Goal: Information Seeking & Learning: Learn about a topic

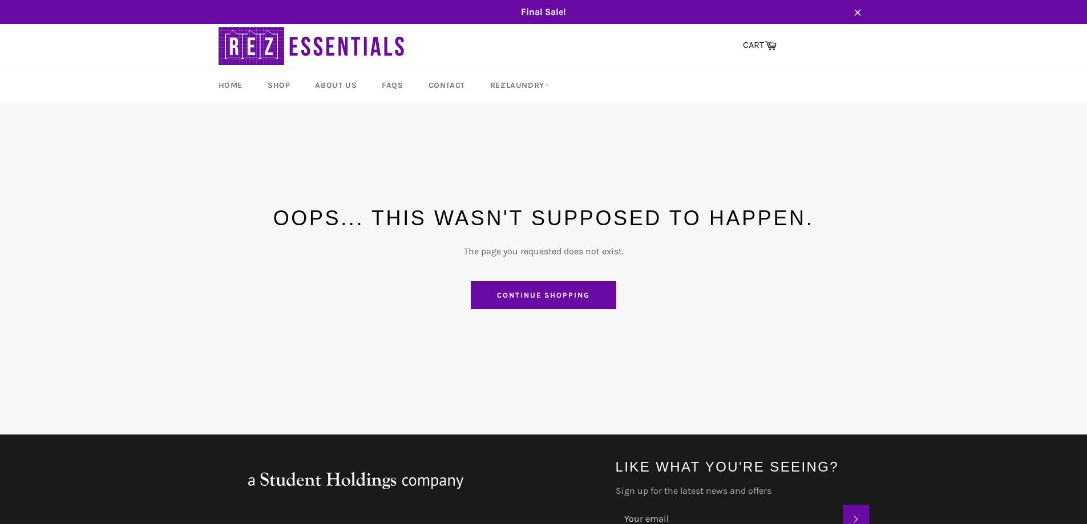
click at [540, 295] on link "Continue shopping" at bounding box center [543, 295] width 145 height 29
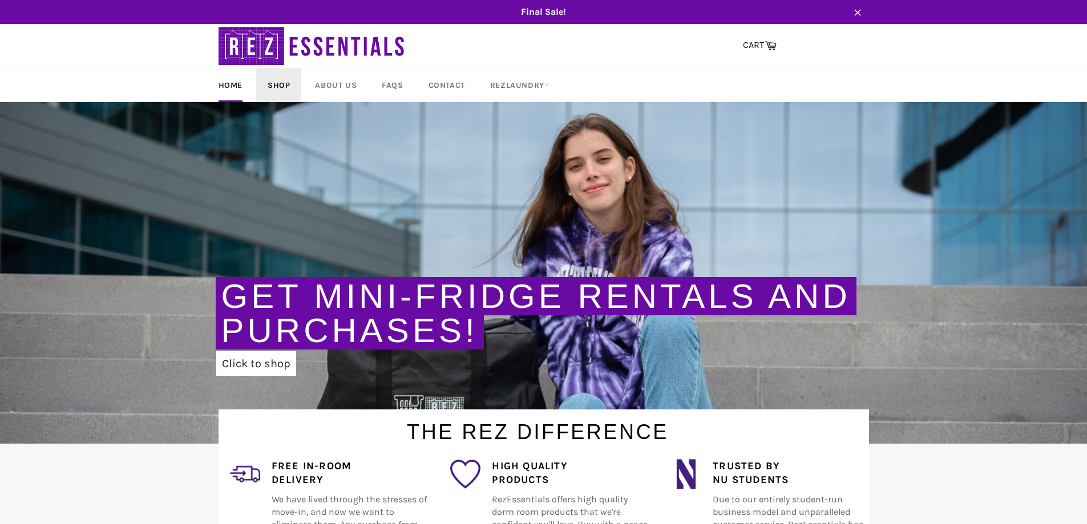
click at [276, 80] on link "Shop" at bounding box center [278, 85] width 45 height 34
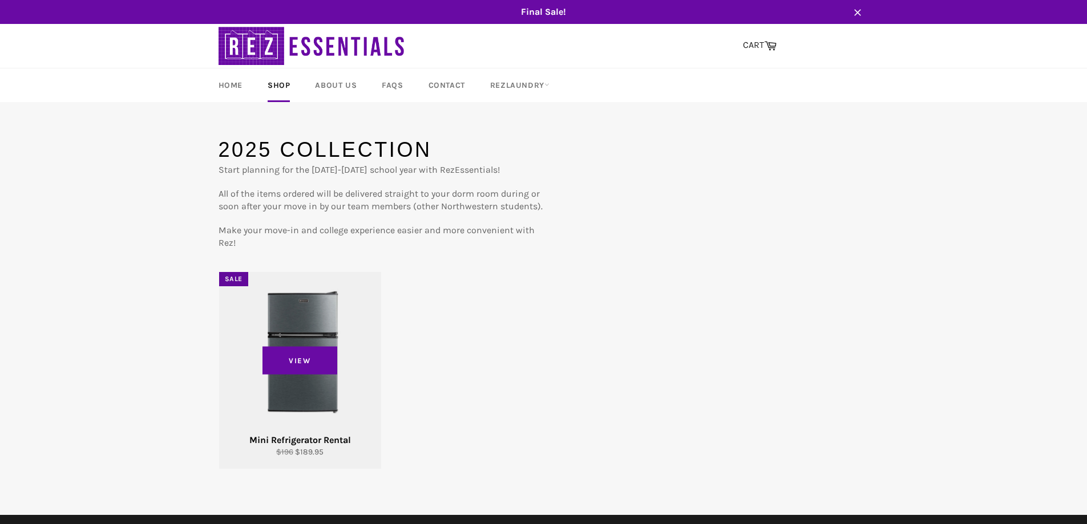
click at [306, 327] on div "View" at bounding box center [300, 370] width 162 height 197
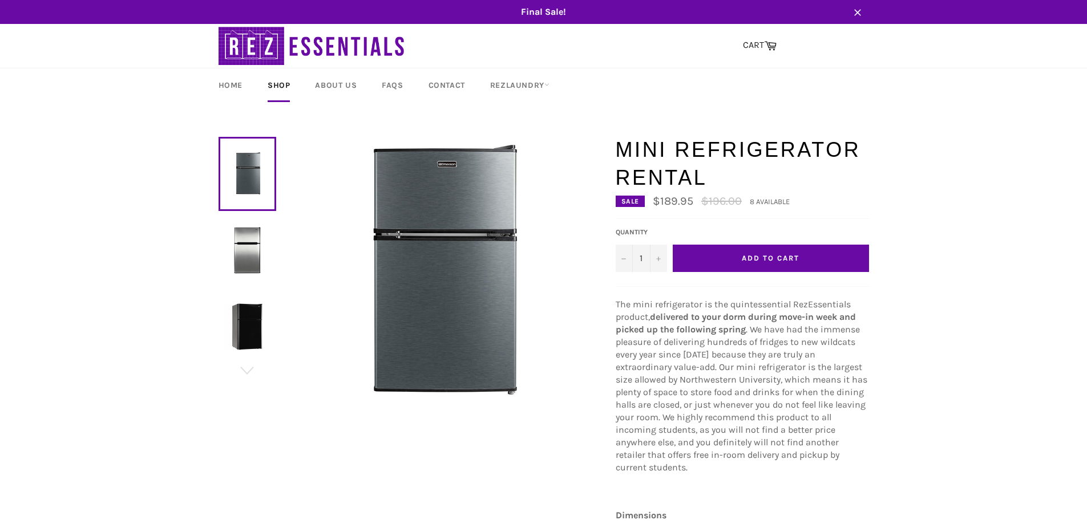
click at [254, 230] on img at bounding box center [247, 250] width 46 height 46
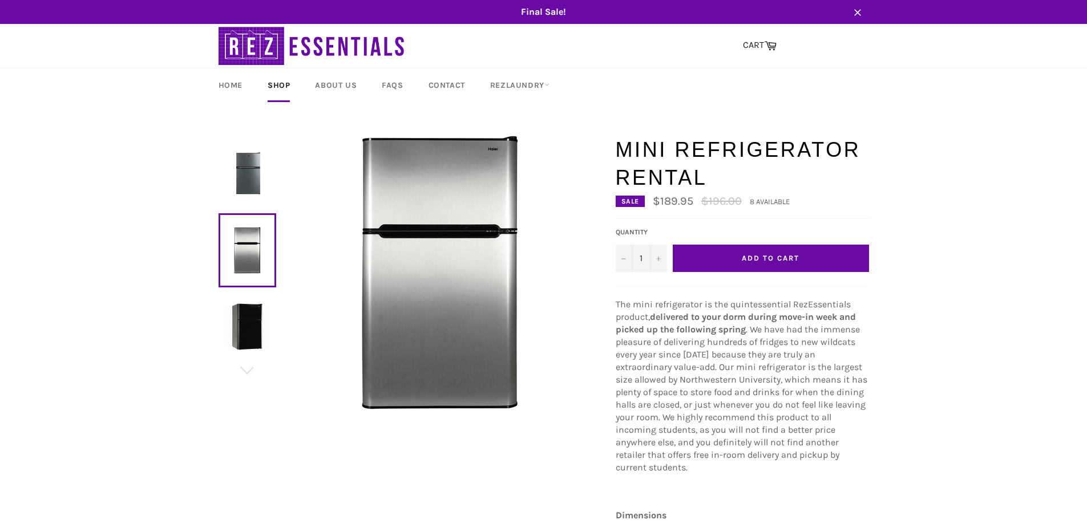
click at [251, 330] on img at bounding box center [247, 326] width 46 height 46
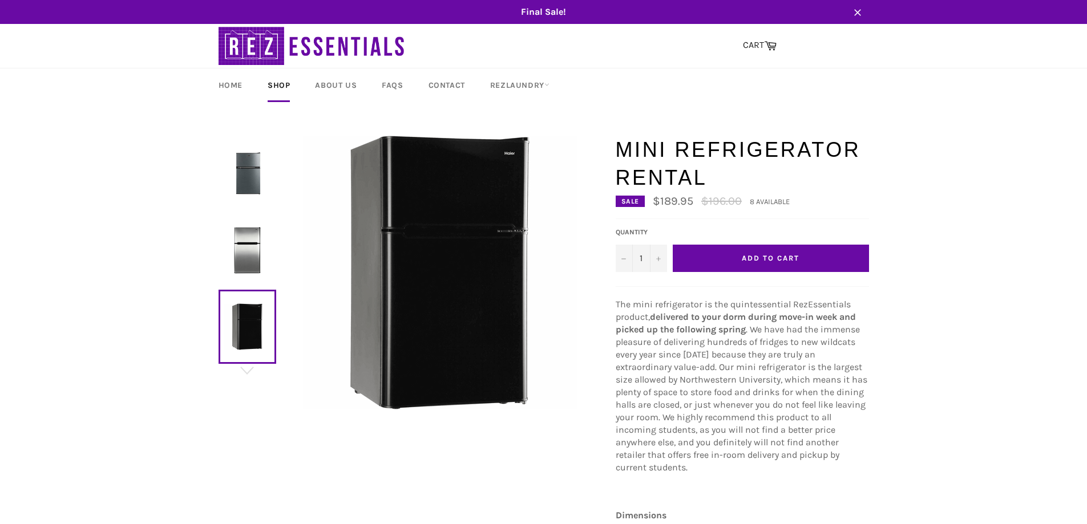
click at [246, 164] on img at bounding box center [247, 174] width 46 height 46
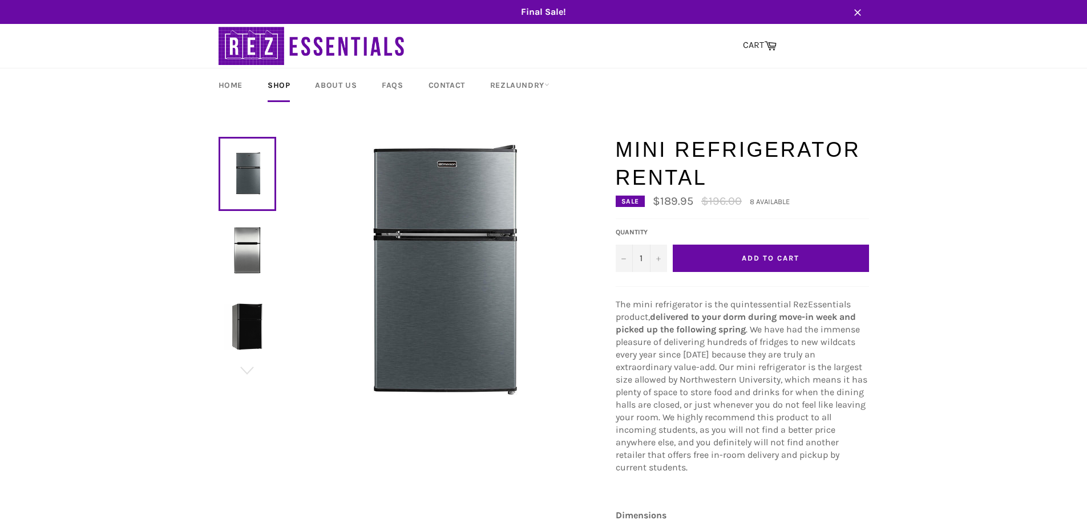
click at [248, 237] on img at bounding box center [247, 250] width 46 height 46
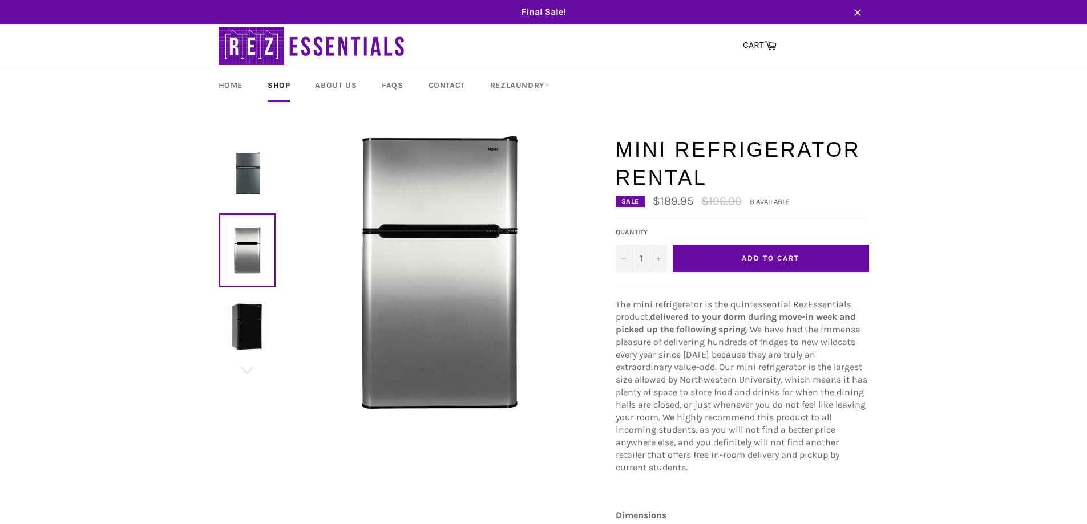
click at [246, 314] on img at bounding box center [247, 326] width 46 height 46
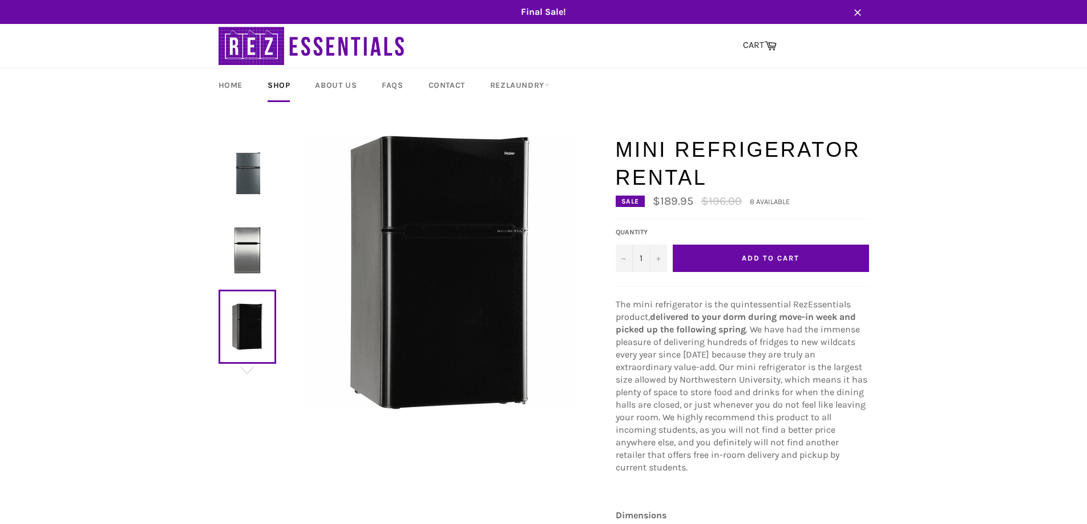
click at [258, 163] on img at bounding box center [247, 174] width 46 height 46
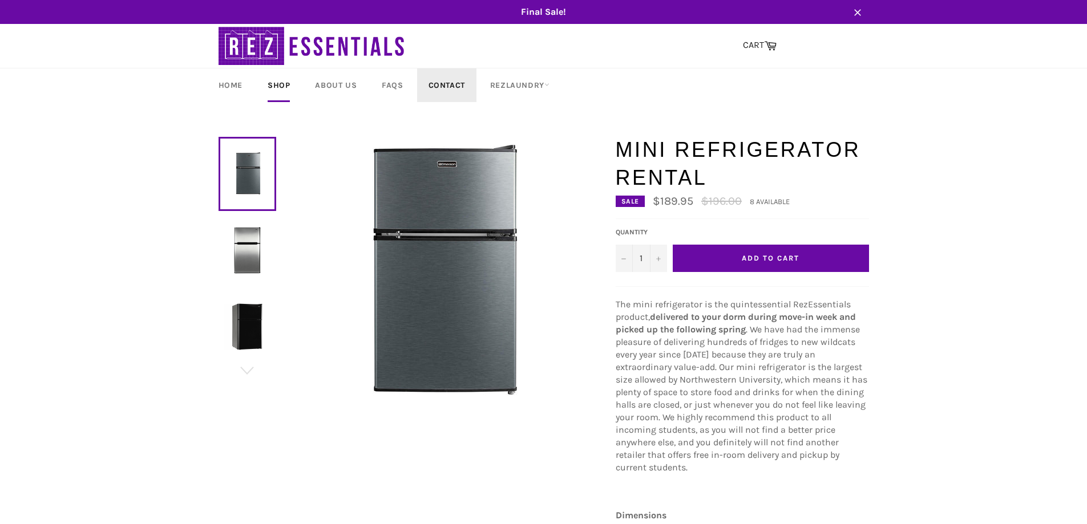
click at [452, 78] on link "Contact" at bounding box center [446, 85] width 59 height 34
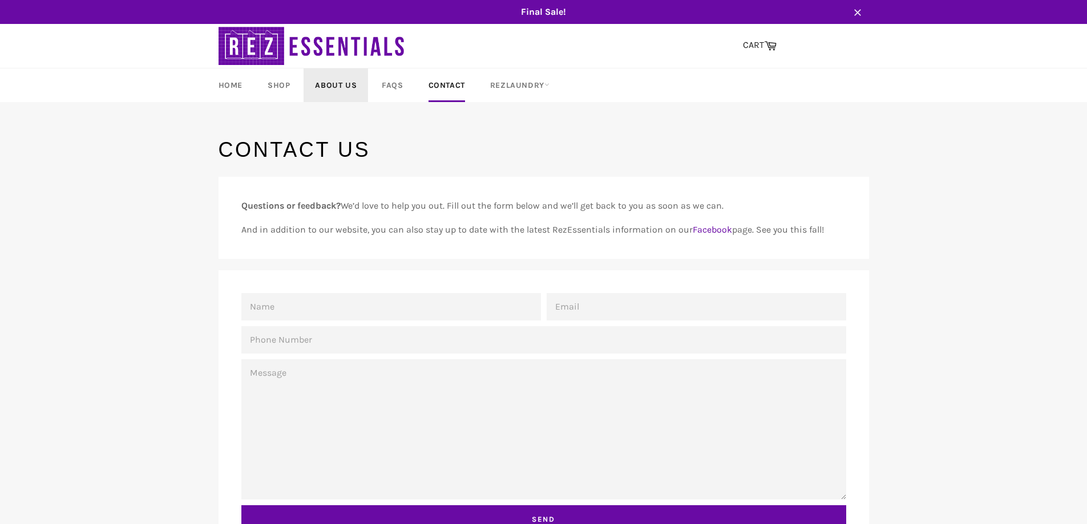
click at [334, 86] on link "About Us" at bounding box center [335, 85] width 64 height 34
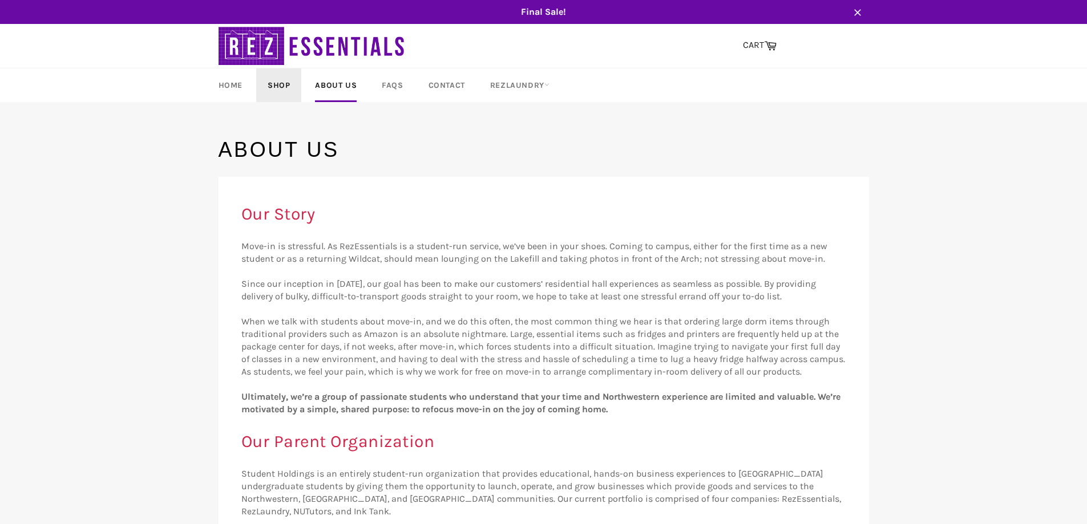
click at [281, 83] on link "Shop" at bounding box center [278, 85] width 45 height 34
